Goal: Check status: Check status

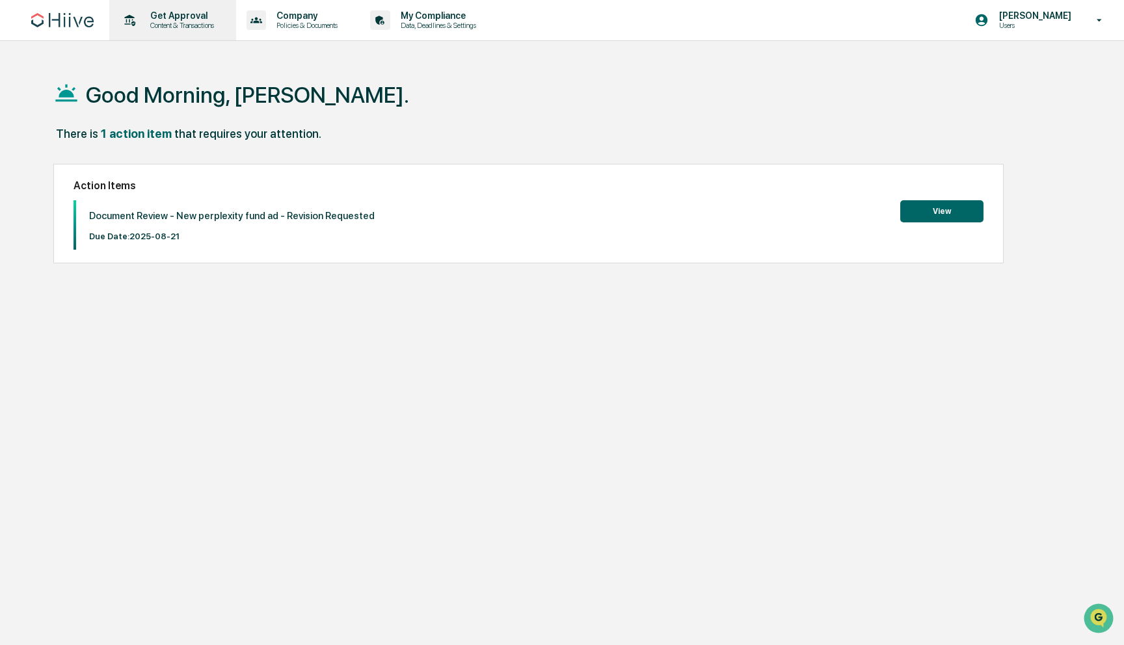
click at [220, 12] on p "Get Approval" at bounding box center [180, 15] width 81 height 10
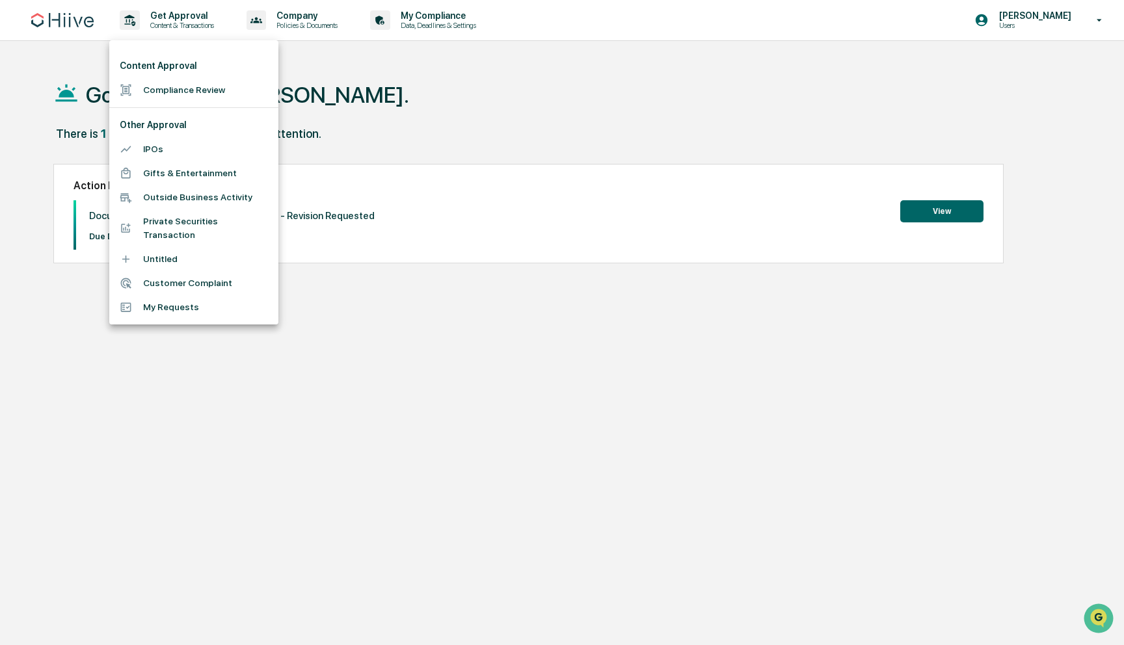
click at [180, 88] on li "Compliance Review" at bounding box center [193, 90] width 169 height 24
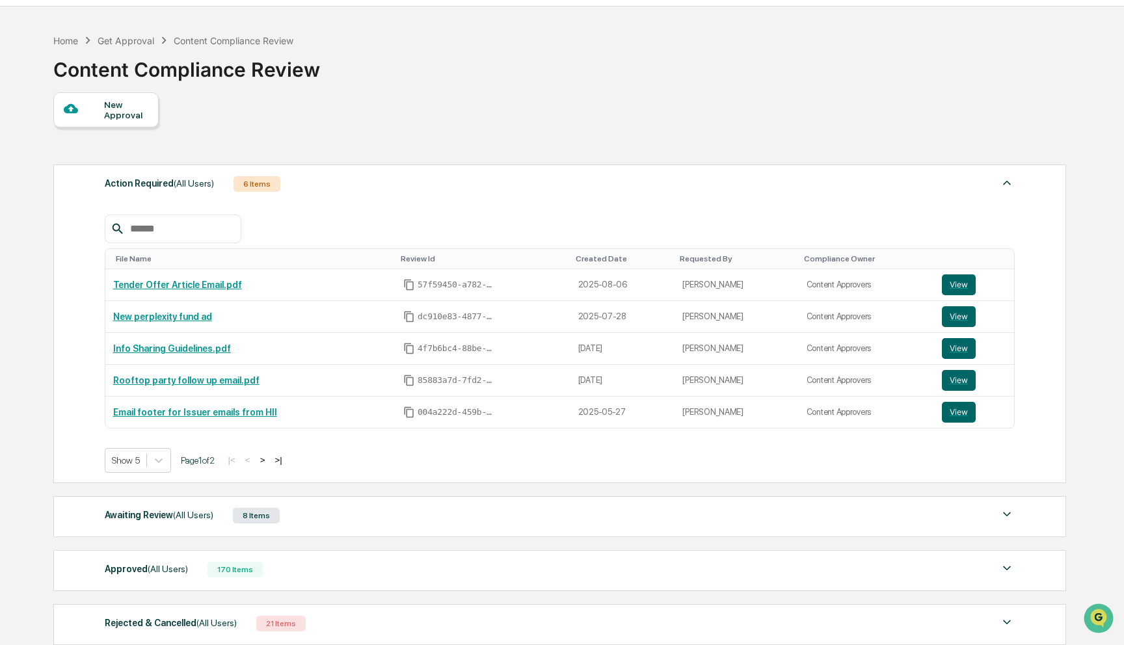
scroll to position [142, 0]
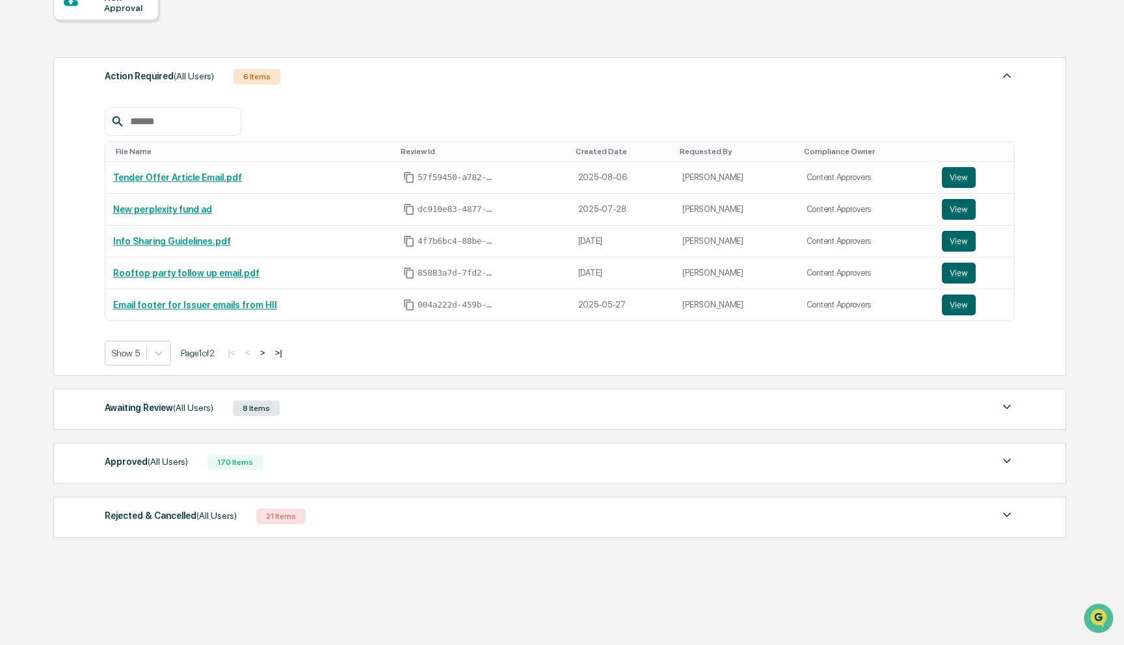
click at [309, 463] on div "Approved (All Users) 170 Items" at bounding box center [560, 462] width 911 height 18
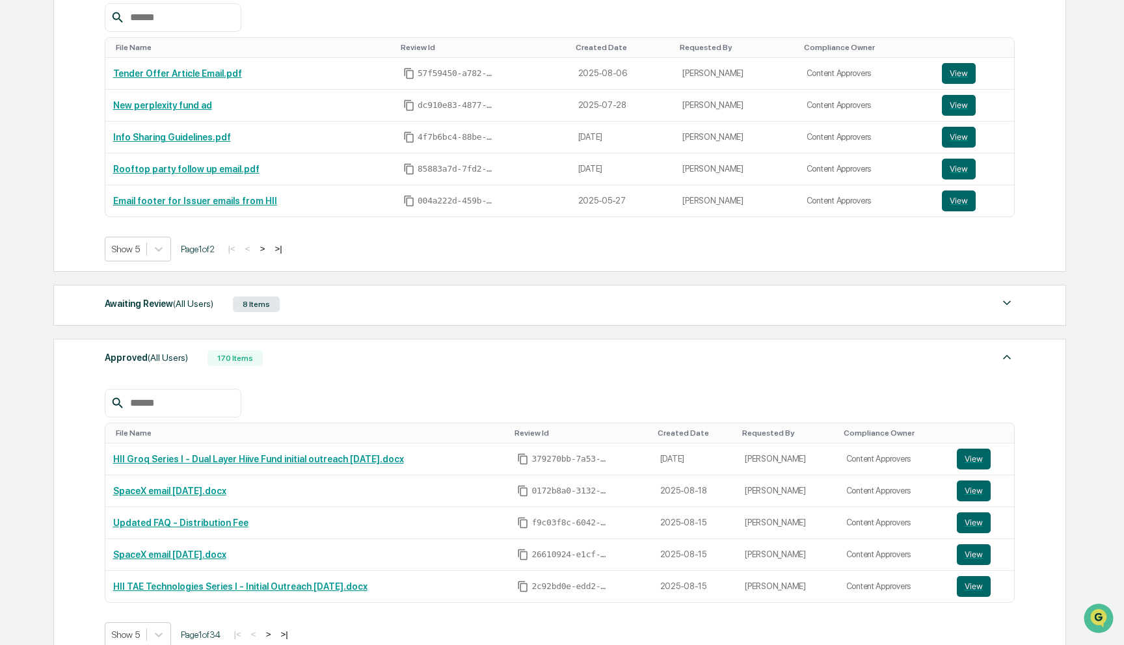
scroll to position [249, 0]
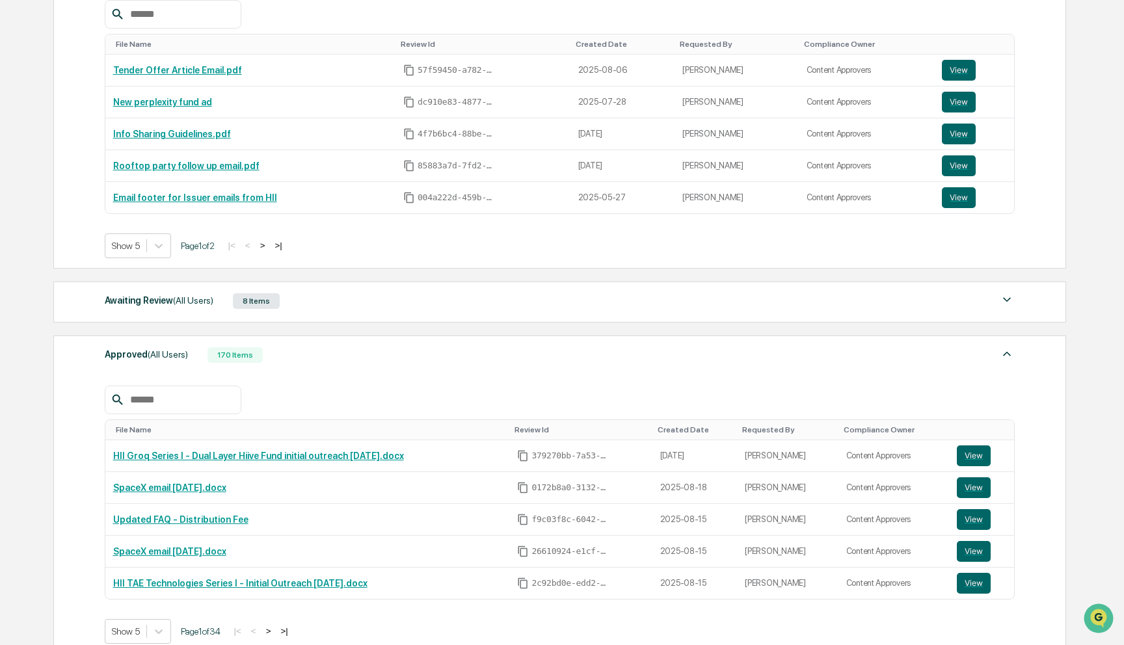
click at [355, 301] on div "Awaiting Review (All Users) 8 Items" at bounding box center [560, 301] width 911 height 18
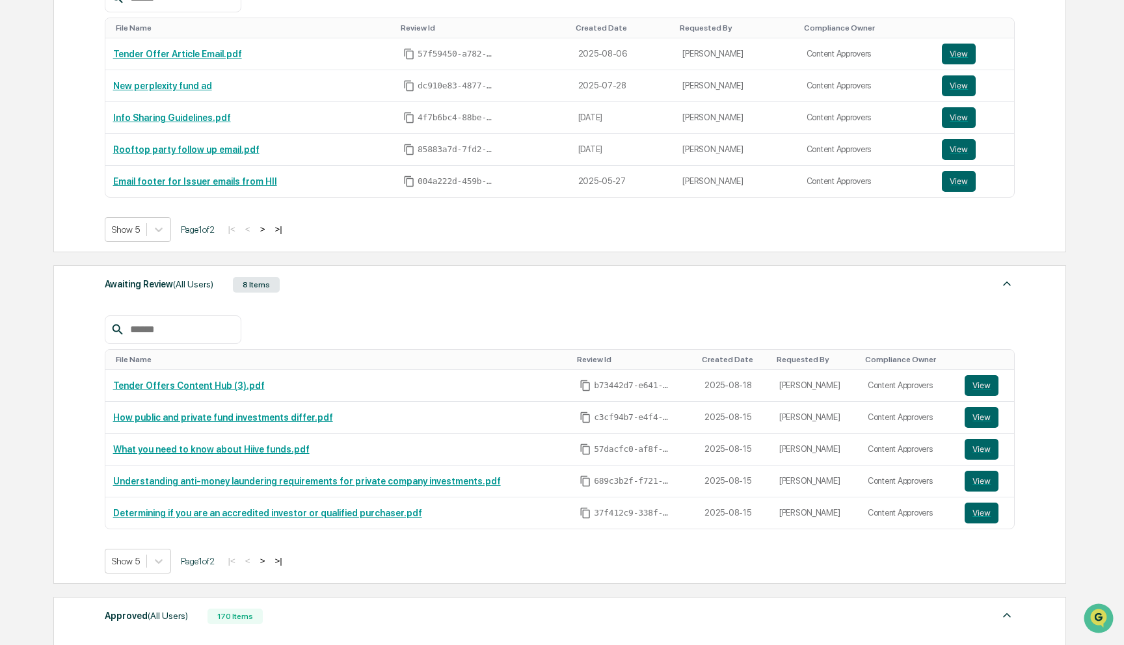
scroll to position [271, 0]
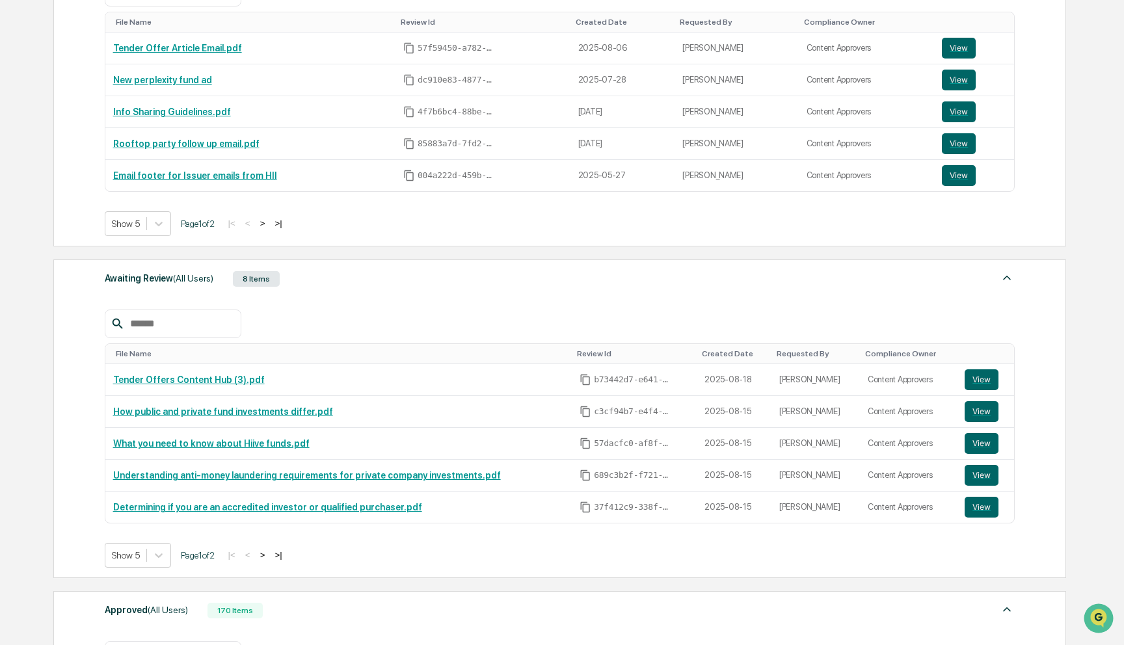
click at [269, 555] on button ">" at bounding box center [262, 555] width 13 height 11
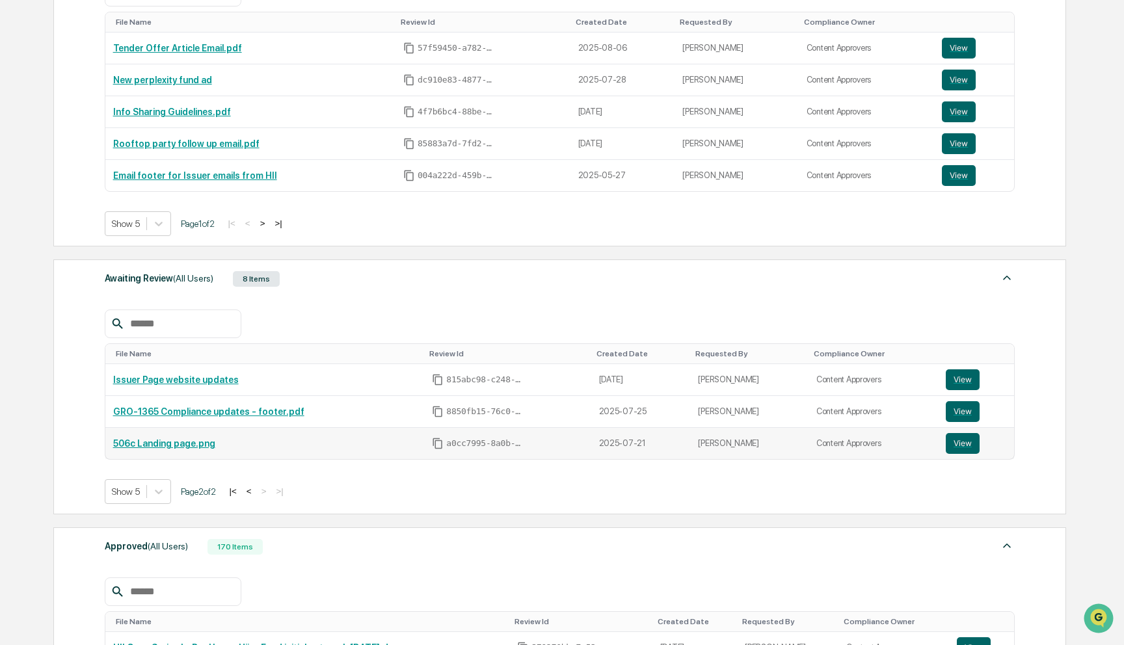
click at [209, 451] on td "506c Landing page.png" at bounding box center [264, 443] width 319 height 31
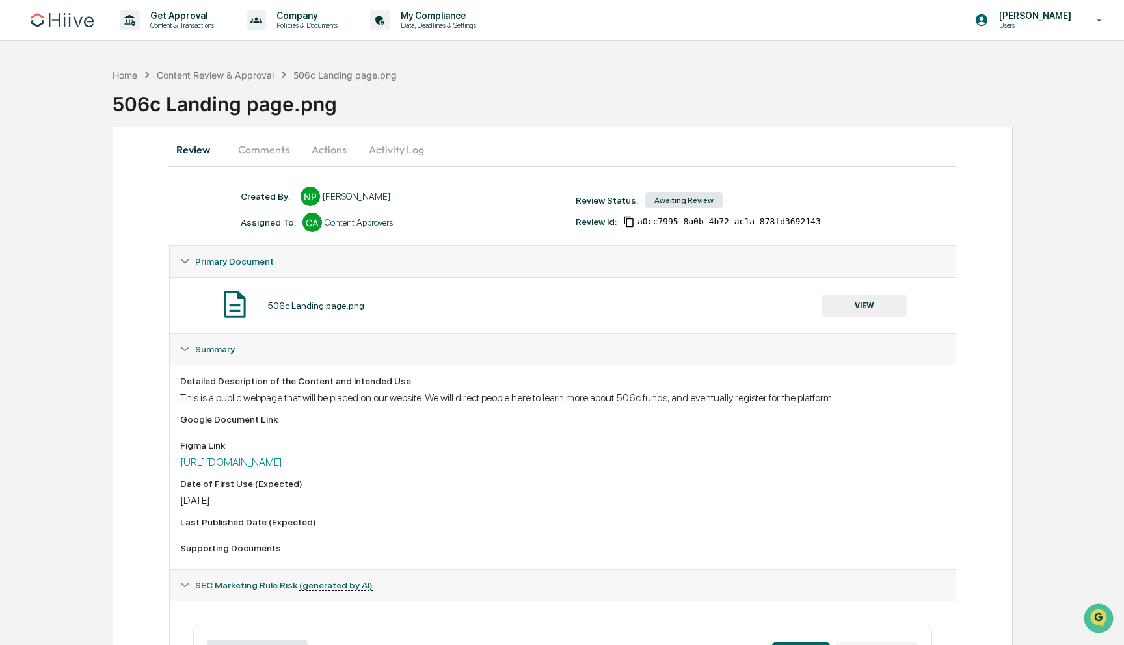
click at [391, 146] on button "Activity Log" at bounding box center [396, 149] width 76 height 31
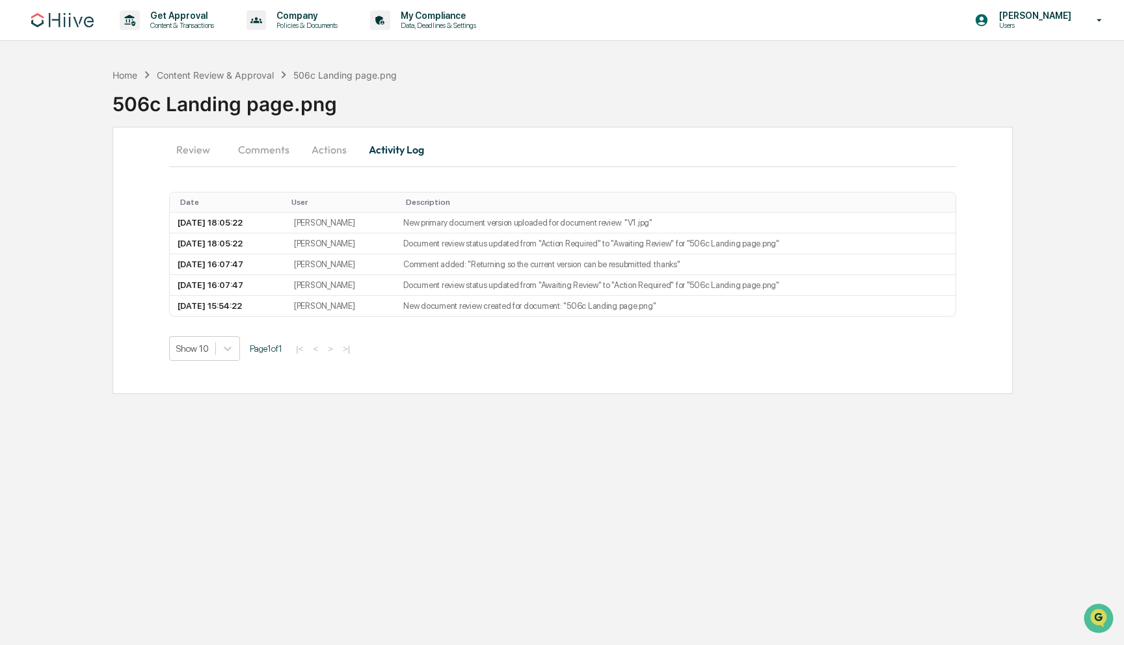
click at [325, 151] on button "Actions" at bounding box center [329, 149] width 59 height 31
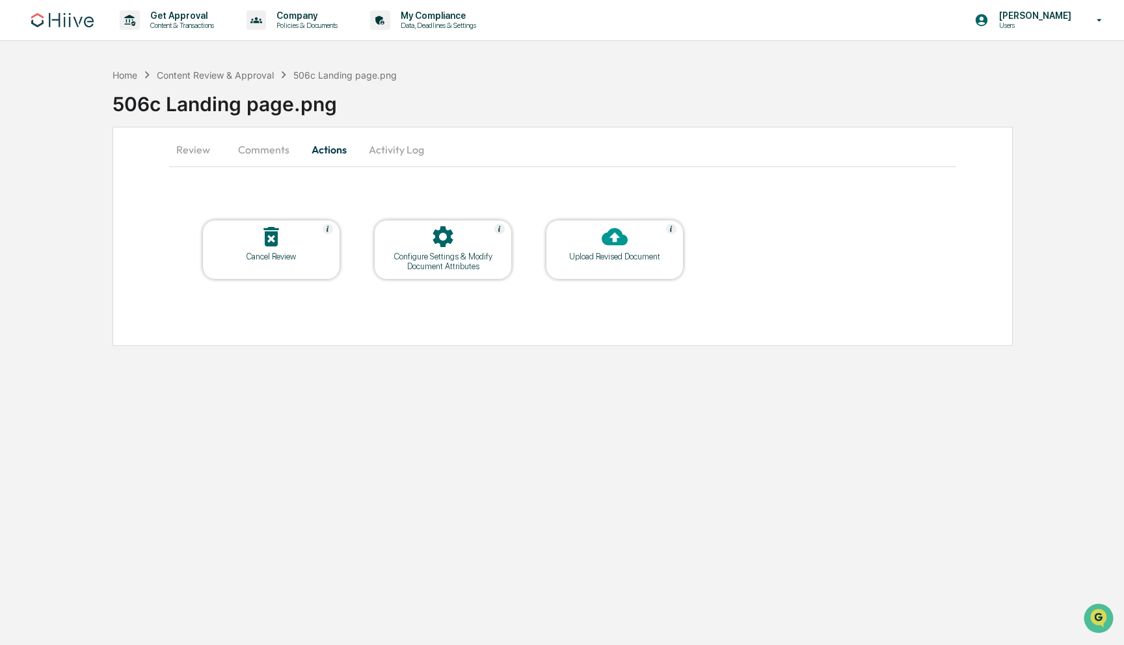
click at [256, 144] on button "Comments" at bounding box center [264, 149] width 72 height 31
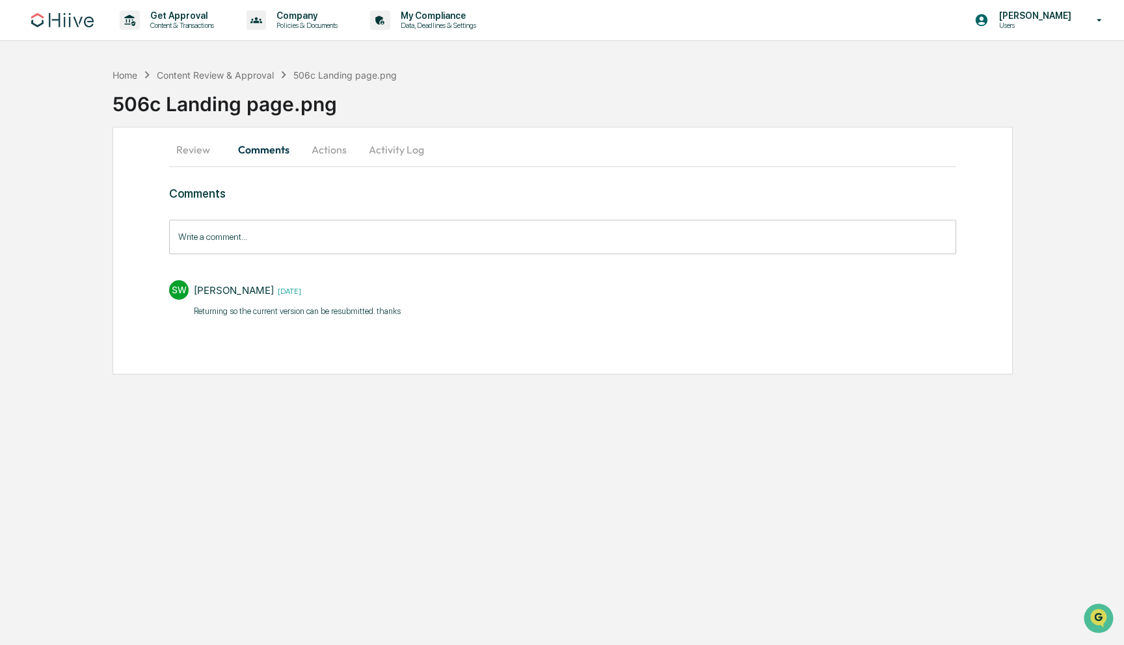
click at [181, 137] on button "Review" at bounding box center [198, 149] width 59 height 31
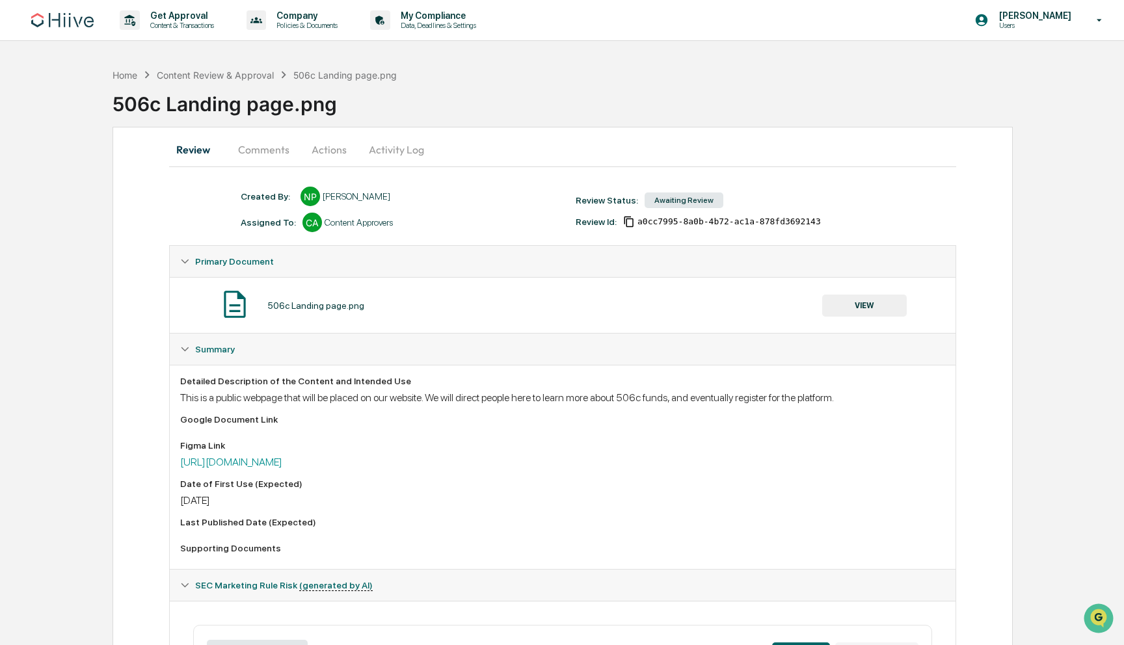
click at [392, 135] on button "Activity Log" at bounding box center [396, 149] width 76 height 31
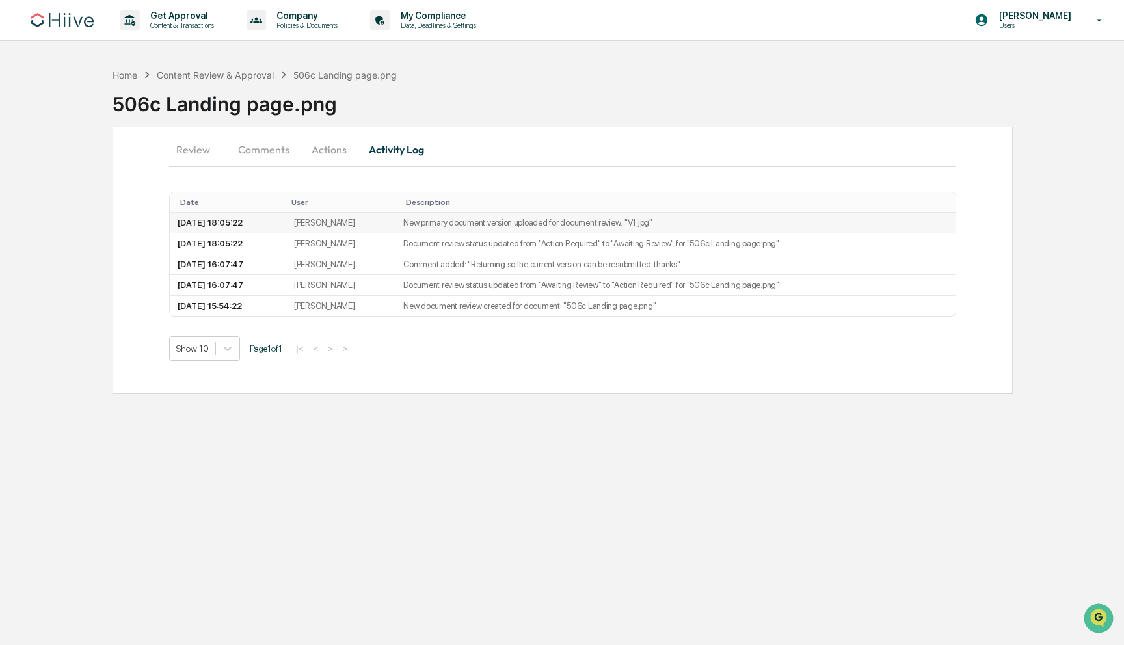
click at [275, 226] on td "[DATE] 18:05:22" at bounding box center [228, 223] width 116 height 21
